Goal: Task Accomplishment & Management: Manage account settings

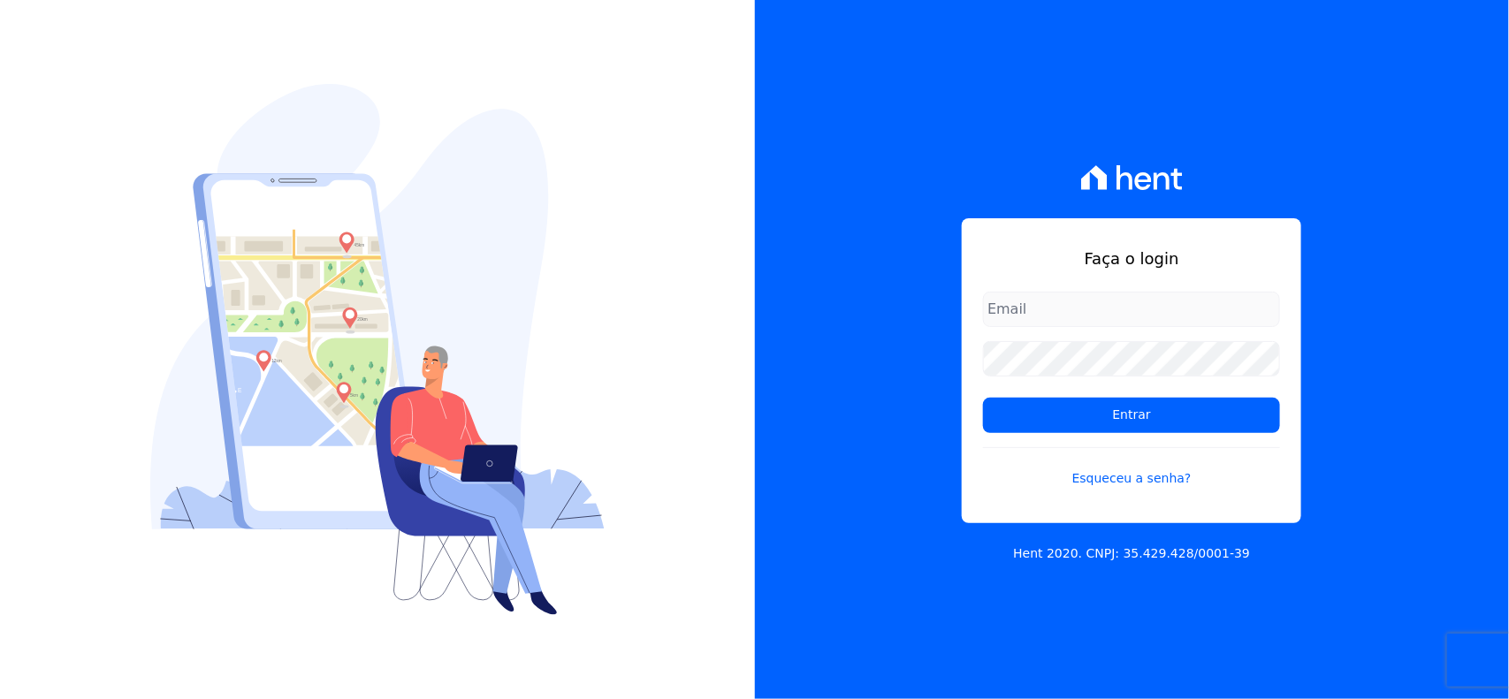
type input "[EMAIL_ADDRESS][DOMAIN_NAME]"
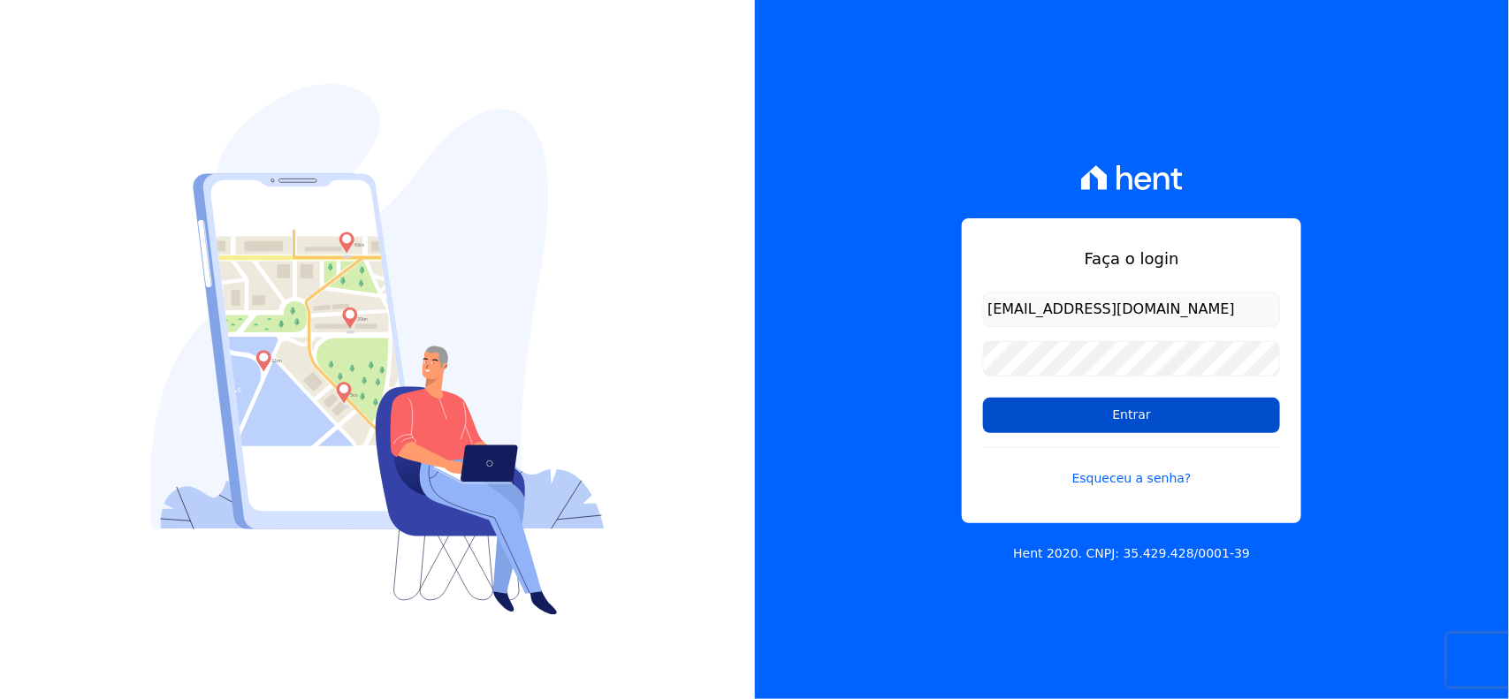
drag, startPoint x: 0, startPoint y: 0, endPoint x: 1191, endPoint y: 418, distance: 1261.9
click at [1191, 418] on input "Entrar" at bounding box center [1131, 415] width 297 height 35
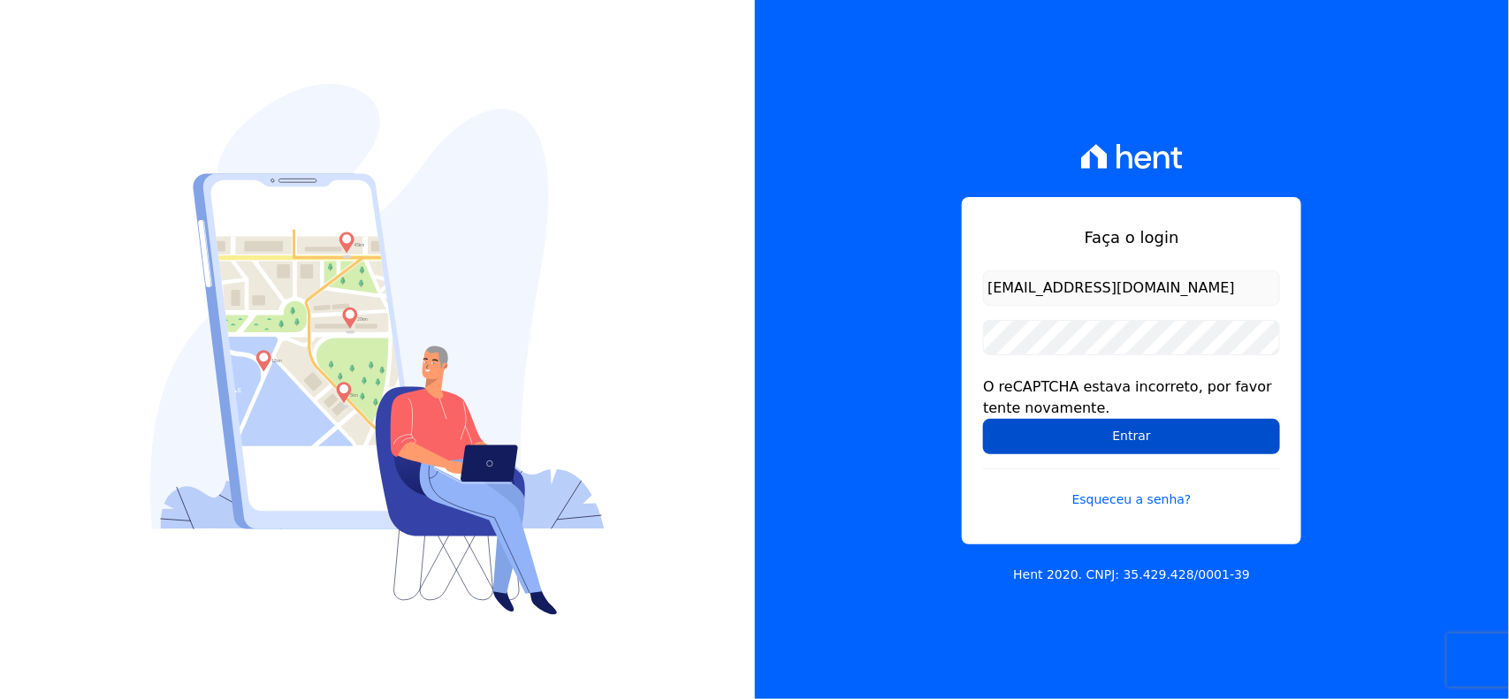
click at [1134, 436] on input "Entrar" at bounding box center [1131, 436] width 297 height 35
click at [1127, 429] on input "Entrar" at bounding box center [1131, 436] width 297 height 35
